Goal: Task Accomplishment & Management: Manage account settings

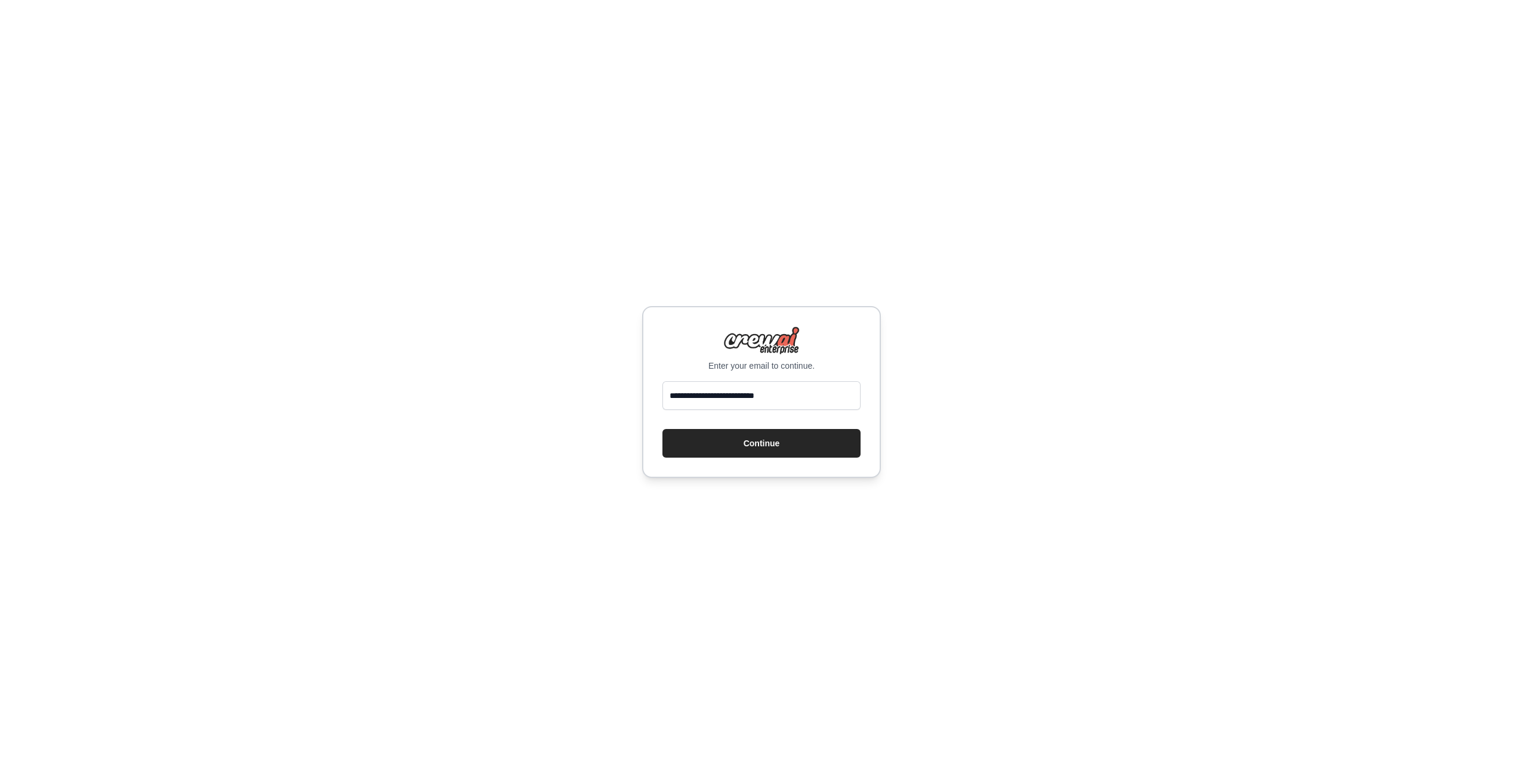
type input "**********"
click at [663, 429] on button "Continue" at bounding box center [762, 443] width 198 height 29
click at [756, 438] on button "Continue" at bounding box center [762, 443] width 198 height 29
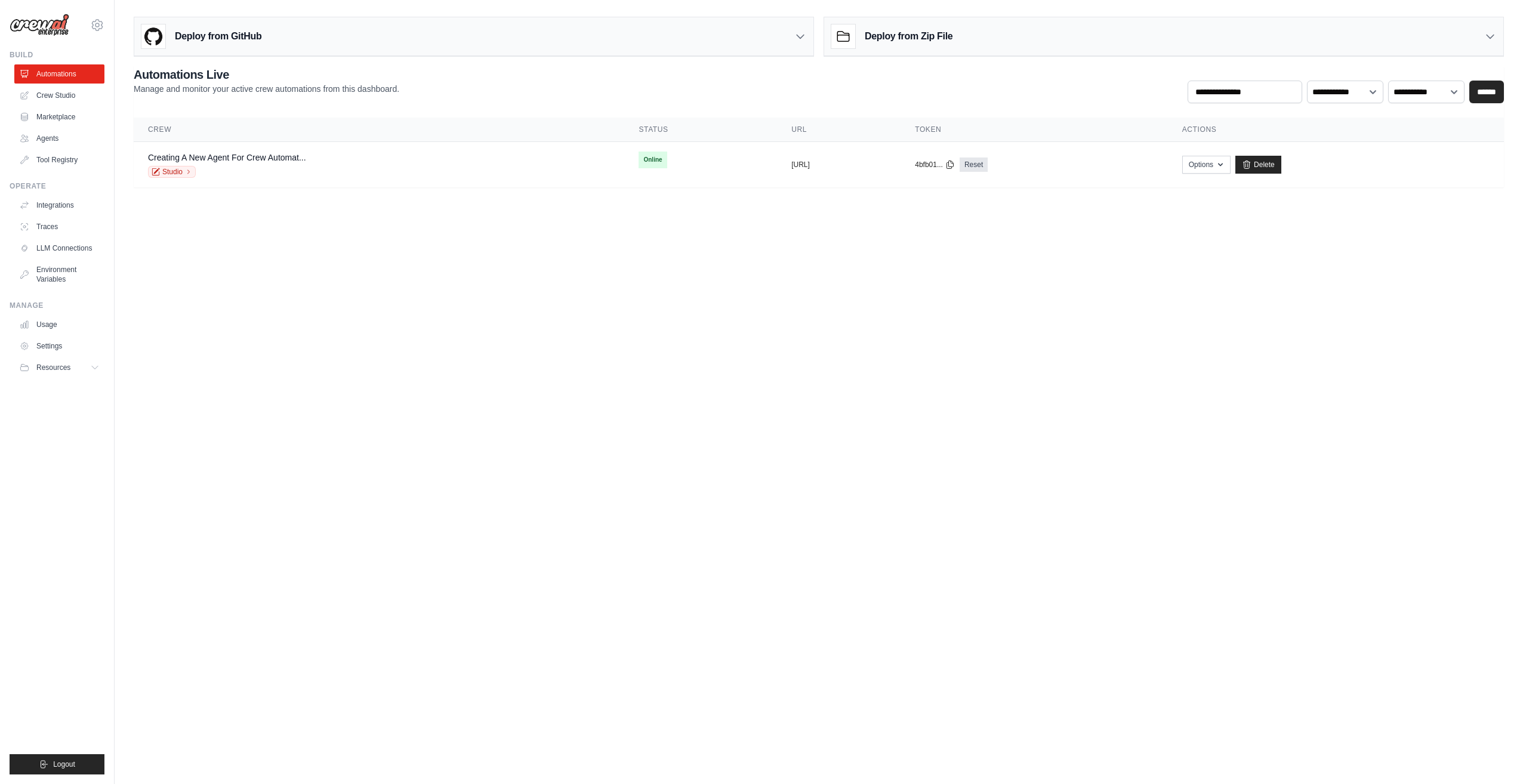
click at [1487, 27] on div "Deploy from Zip File" at bounding box center [1164, 37] width 679 height 39
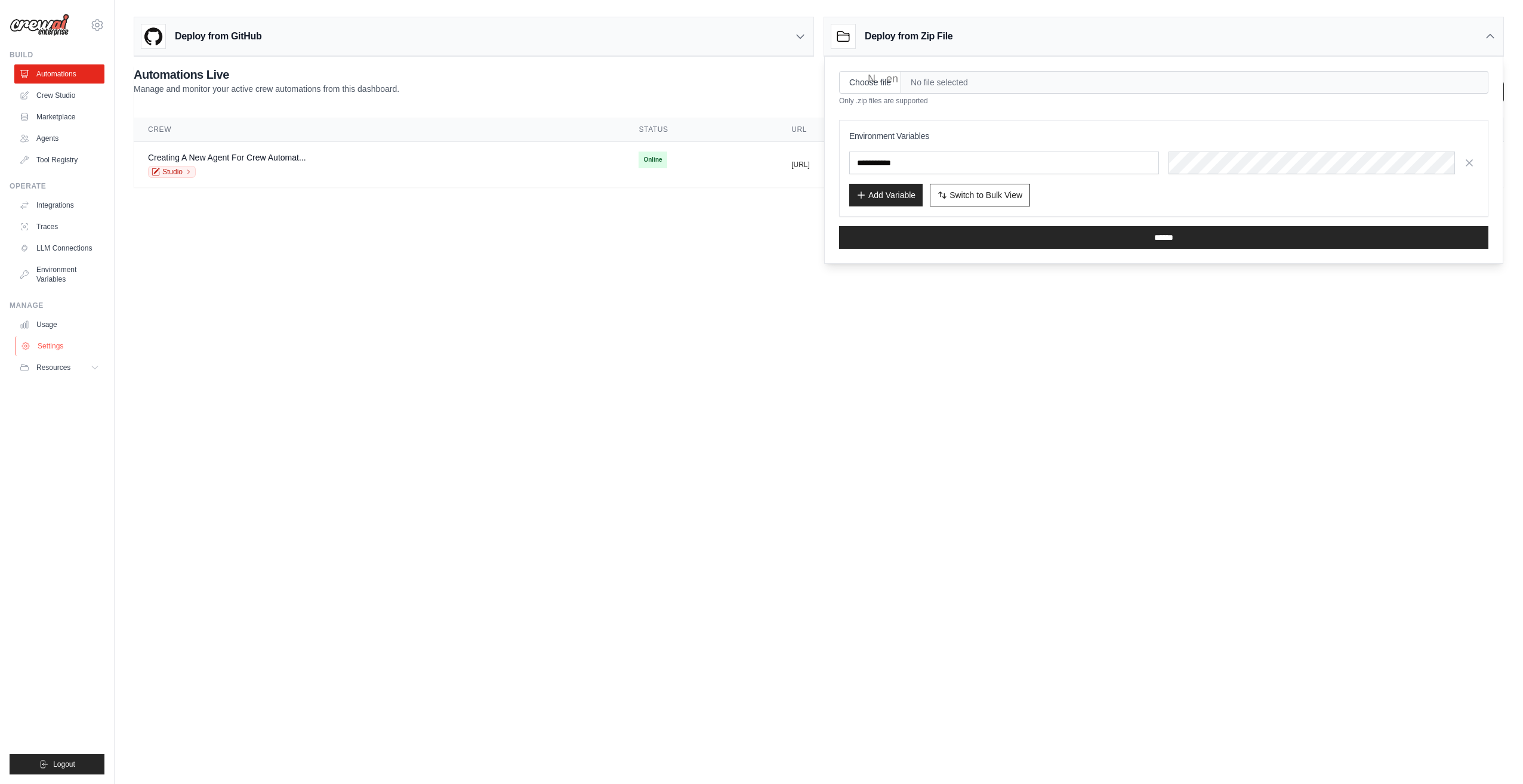
click at [144, 309] on body "robert.graebert@graebert.com Settings Build Automations Crew Studio" at bounding box center [761, 392] width 1523 height 784
click at [53, 353] on link "Settings" at bounding box center [60, 346] width 90 height 19
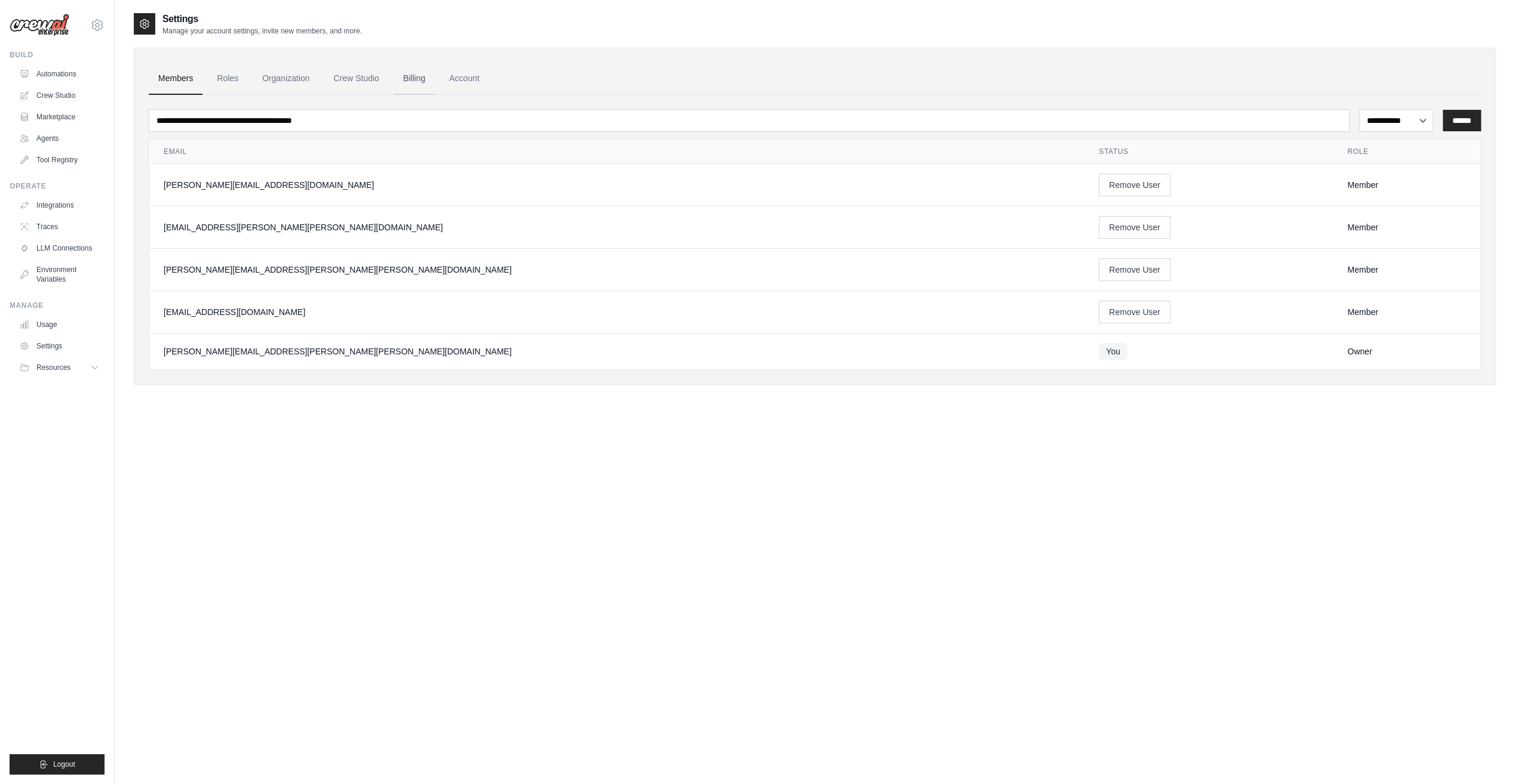
click at [431, 75] on link "Billing" at bounding box center [413, 78] width 41 height 32
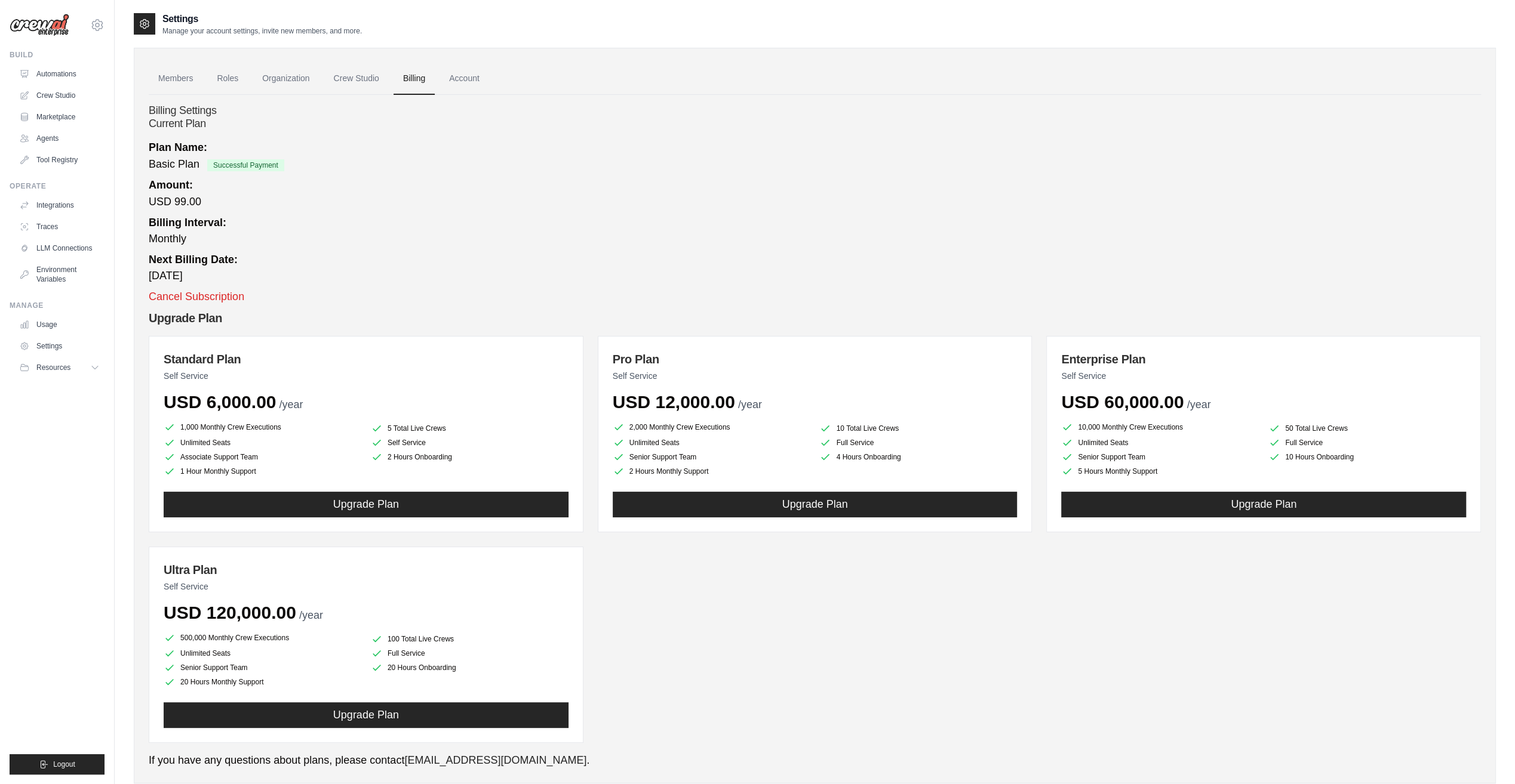
scroll to position [29, 0]
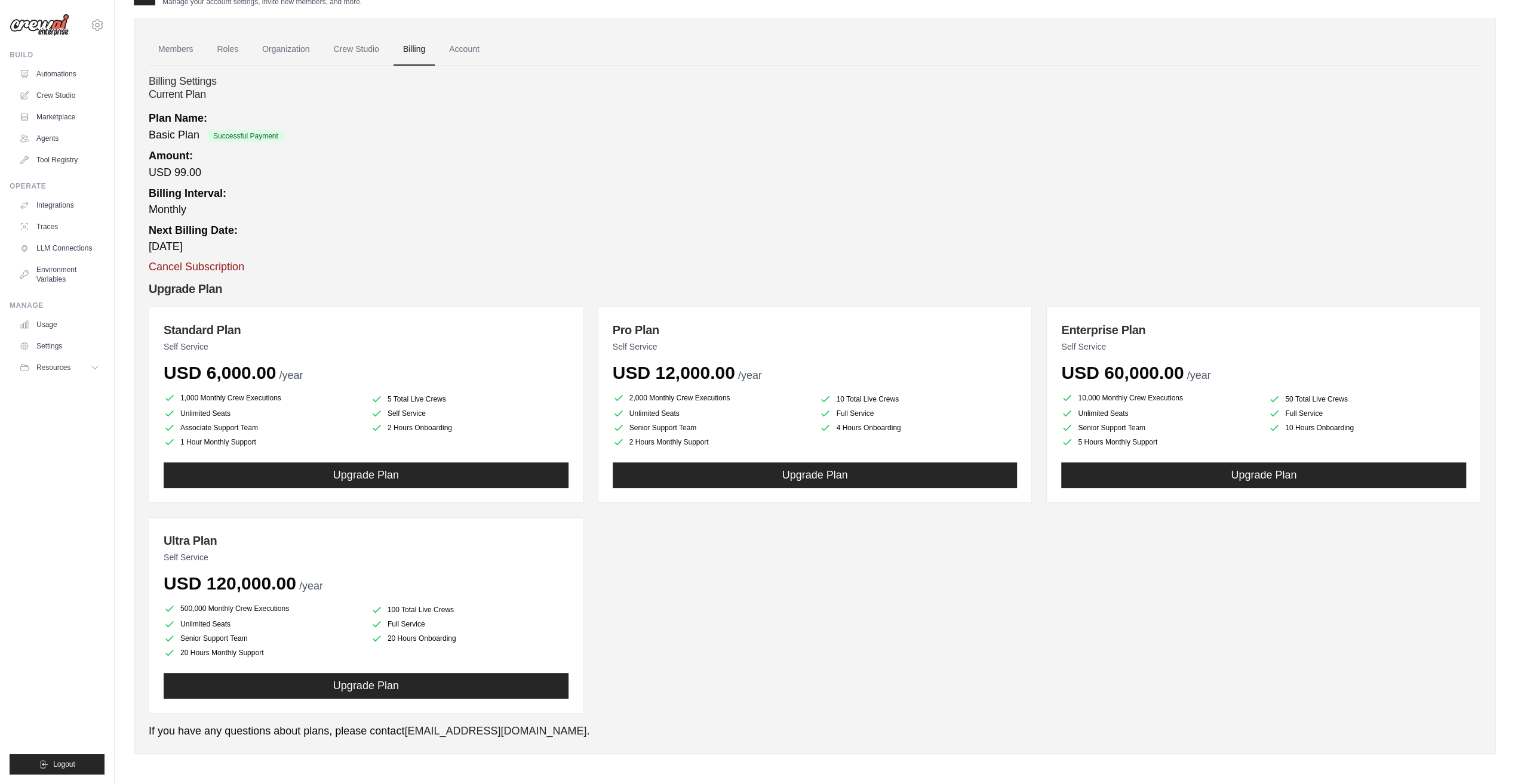
click at [186, 267] on button "Cancel Subscription" at bounding box center [196, 267] width 96 height 16
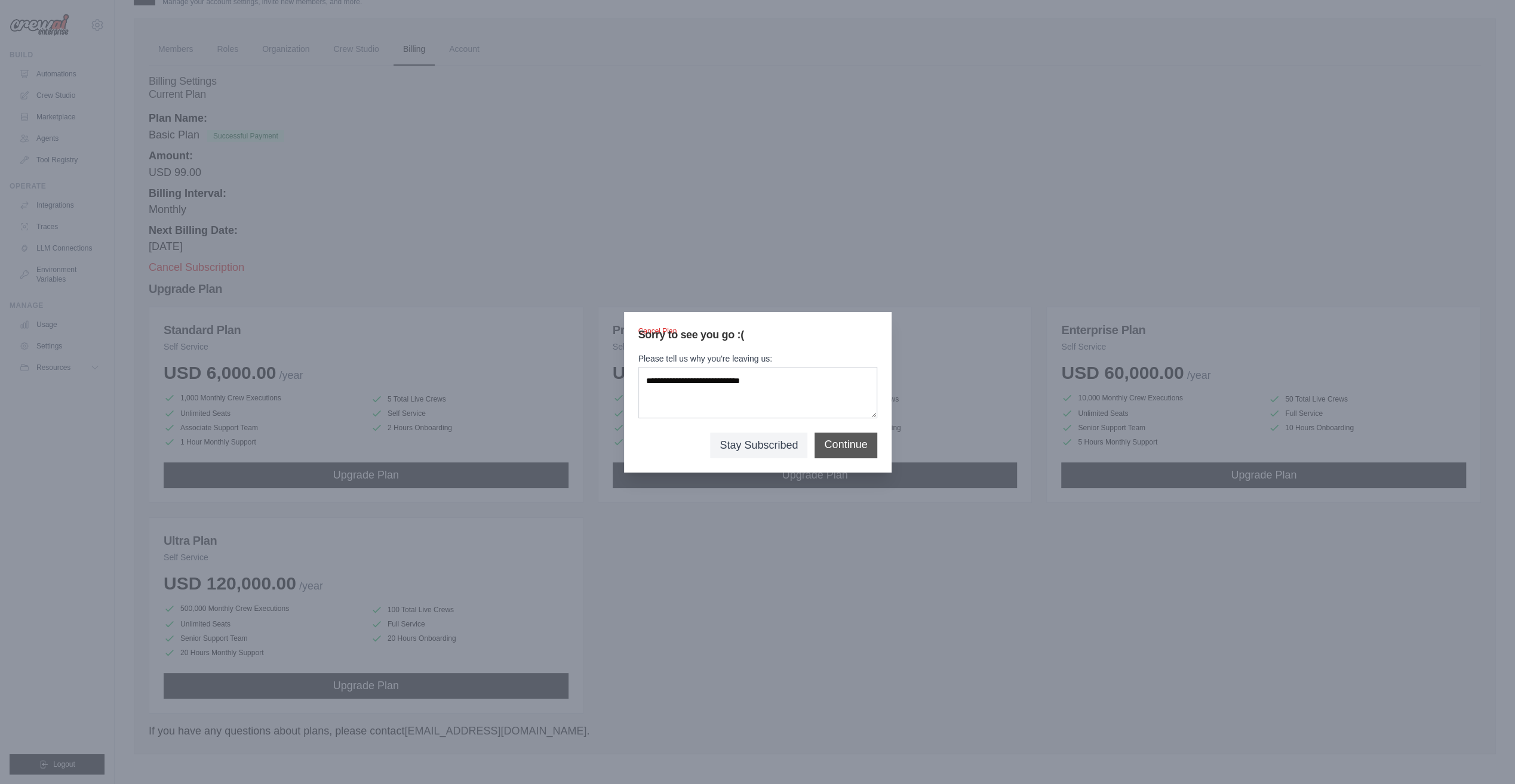
click at [838, 442] on button "Continue" at bounding box center [846, 445] width 43 height 16
click at [685, 405] on textarea "Please tell us why you're leaving us:" at bounding box center [758, 392] width 239 height 51
type textarea "**********"
click at [831, 435] on div "Continue" at bounding box center [846, 446] width 62 height 26
click at [833, 441] on button "Continue" at bounding box center [846, 445] width 43 height 16
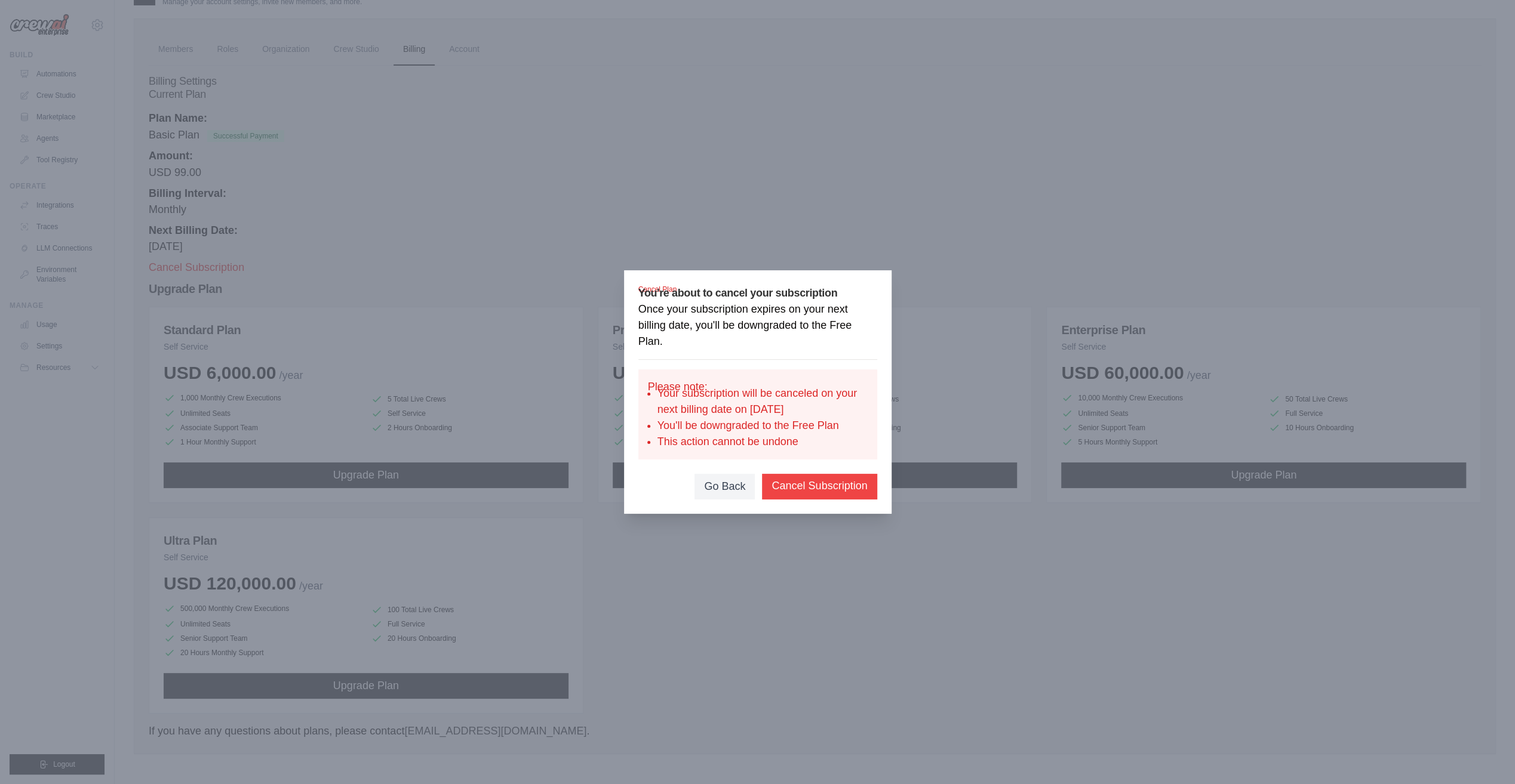
click at [812, 493] on button "Cancel Subscription" at bounding box center [819, 486] width 96 height 16
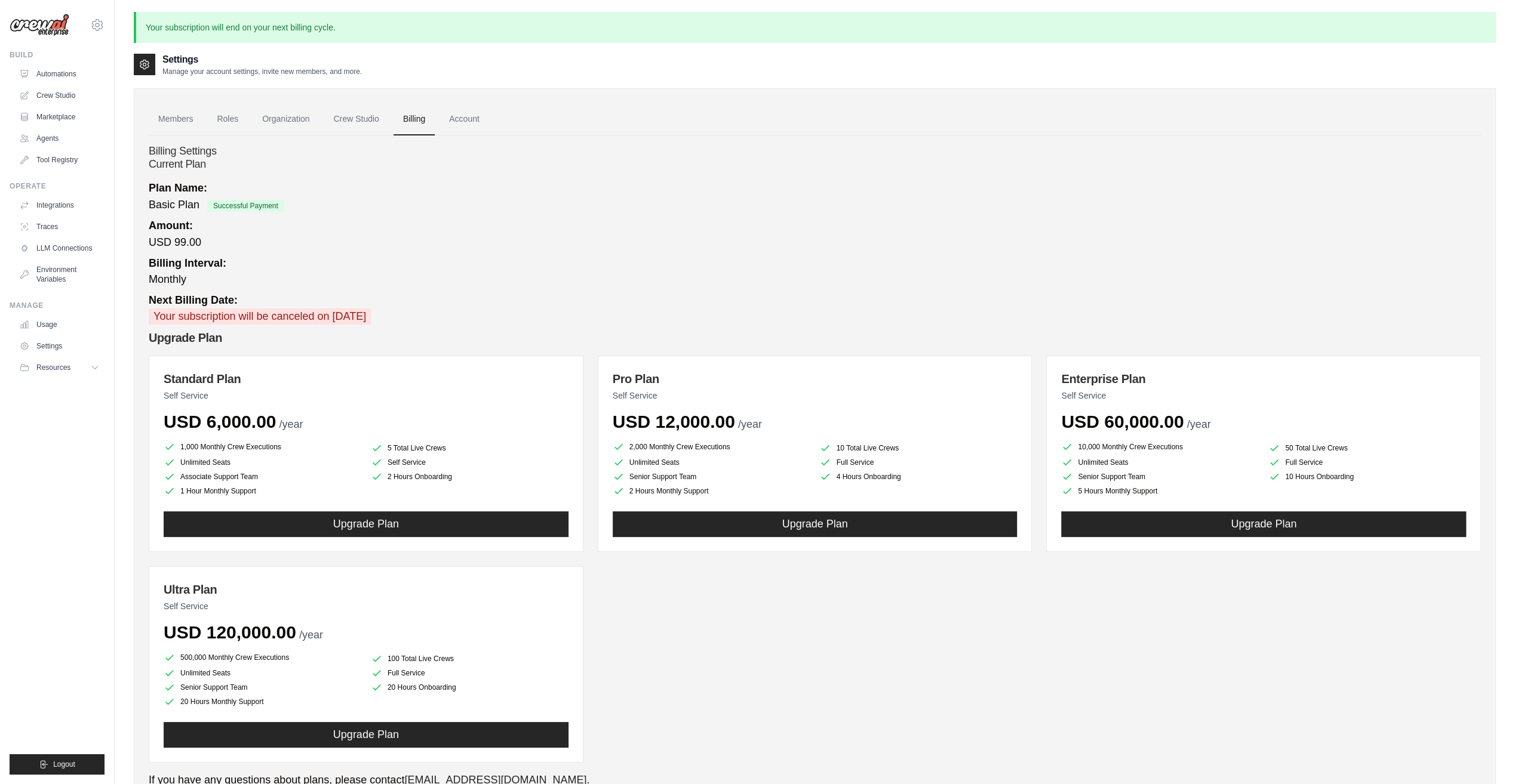
click at [681, 280] on div "Billing Interval: Monthly" at bounding box center [815, 271] width 1332 height 32
